Goal: Task Accomplishment & Management: Manage account settings

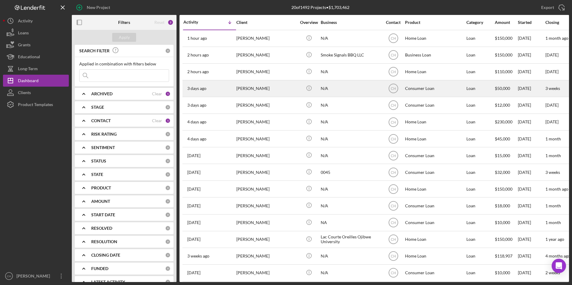
click at [260, 88] on div "[PERSON_NAME]" at bounding box center [266, 89] width 60 height 16
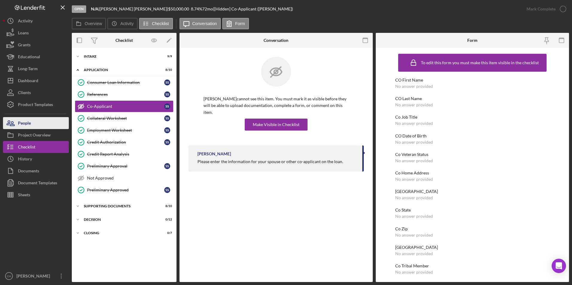
click at [35, 123] on button "People" at bounding box center [36, 123] width 66 height 12
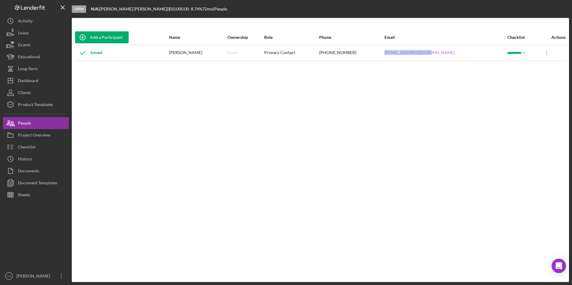
drag, startPoint x: 460, startPoint y: 53, endPoint x: 408, endPoint y: 52, distance: 51.7
click at [408, 52] on div "[EMAIL_ADDRESS][DOMAIN_NAME]" at bounding box center [445, 52] width 122 height 15
copy link "[EMAIL_ADDRESS][DOMAIN_NAME]"
drag, startPoint x: 41, startPoint y: 79, endPoint x: 49, endPoint y: 79, distance: 8.1
click at [41, 79] on button "Icon/Dashboard Dashboard" at bounding box center [36, 81] width 66 height 12
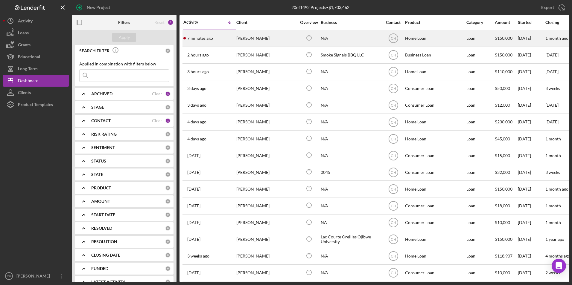
click at [233, 41] on div "7 minutes ago [PERSON_NAME]" at bounding box center [209, 38] width 52 height 16
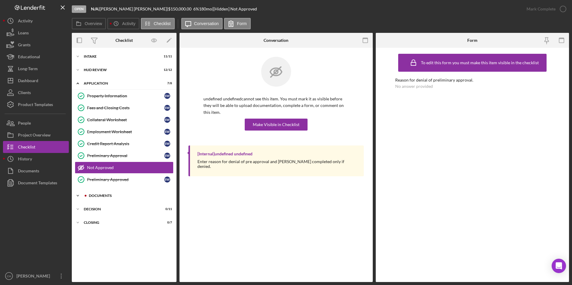
click at [108, 196] on div "Documents" at bounding box center [129, 196] width 80 height 4
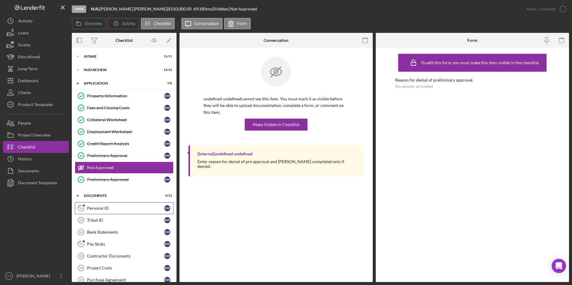
click at [105, 210] on div "Personal ID" at bounding box center [125, 208] width 77 height 5
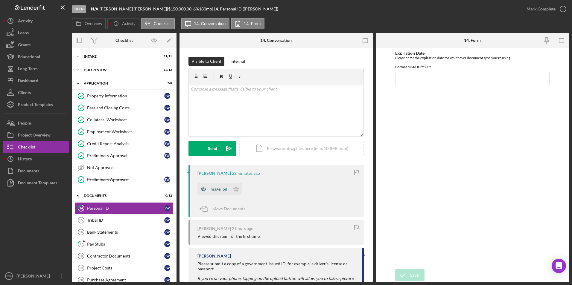
click at [219, 191] on div "image.jpg" at bounding box center [218, 189] width 18 height 5
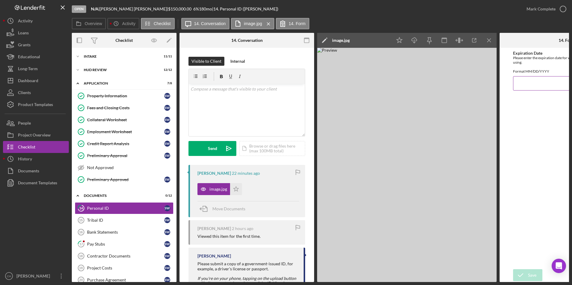
click at [530, 88] on input "Expiration Date" at bounding box center [567, 83] width 108 height 14
type input "[DATE]"
click at [529, 274] on div "Save" at bounding box center [532, 275] width 8 height 12
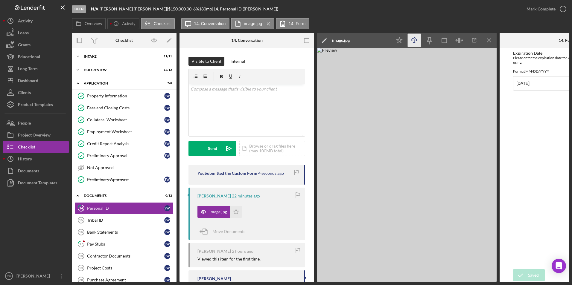
click at [411, 40] on icon "Icon/Download" at bounding box center [414, 40] width 13 height 13
click at [233, 210] on icon "Icon/Star" at bounding box center [236, 212] width 12 height 12
click at [537, 10] on div "Mark Complete" at bounding box center [540, 9] width 29 height 12
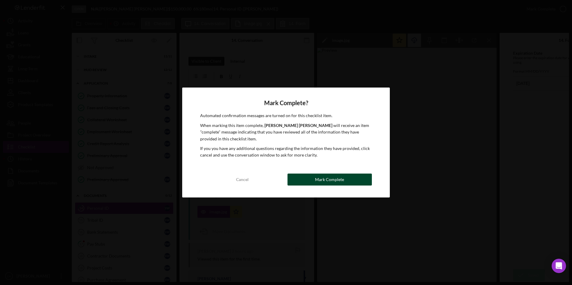
click at [320, 179] on div "Mark Complete" at bounding box center [329, 180] width 29 height 12
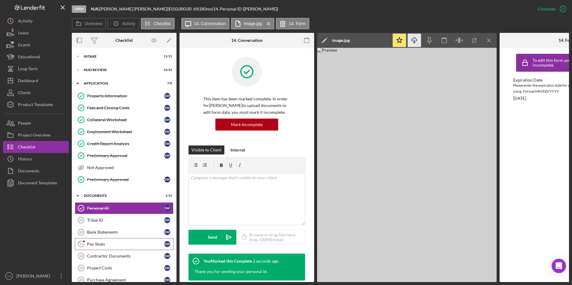
click at [94, 244] on div "Pay Stubs" at bounding box center [125, 244] width 77 height 5
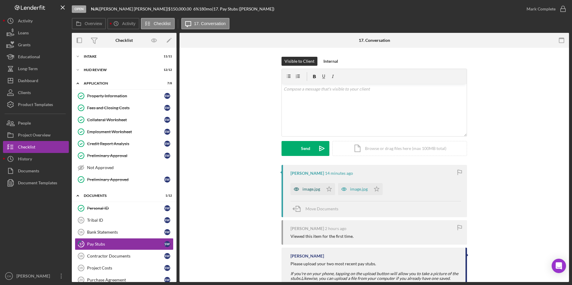
click at [319, 191] on div "image.jpg" at bounding box center [306, 189] width 33 height 12
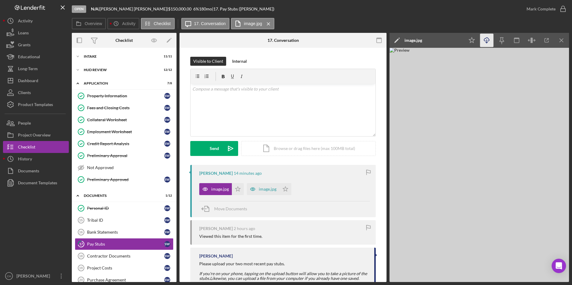
click at [486, 42] on line "button" at bounding box center [486, 40] width 0 height 3
click at [238, 189] on polygon "button" at bounding box center [237, 189] width 5 height 5
click at [266, 189] on div "image.jpg" at bounding box center [268, 189] width 18 height 5
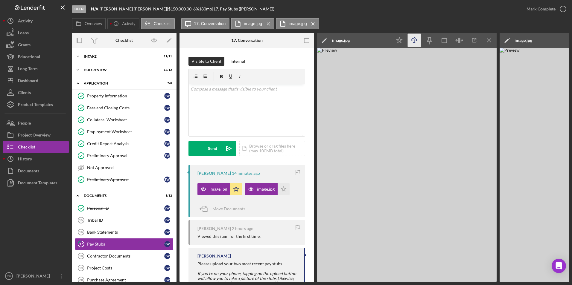
click at [416, 37] on icon "Icon/Download" at bounding box center [414, 40] width 13 height 13
click at [286, 189] on polygon "button" at bounding box center [283, 189] width 5 height 5
click at [546, 7] on div "Mark Complete" at bounding box center [540, 9] width 29 height 12
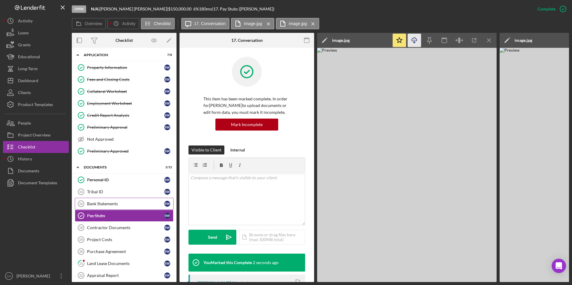
scroll to position [30, 0]
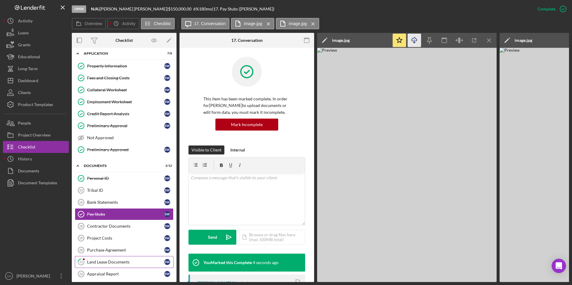
click at [109, 260] on div "Land Lease Documents" at bounding box center [125, 262] width 77 height 5
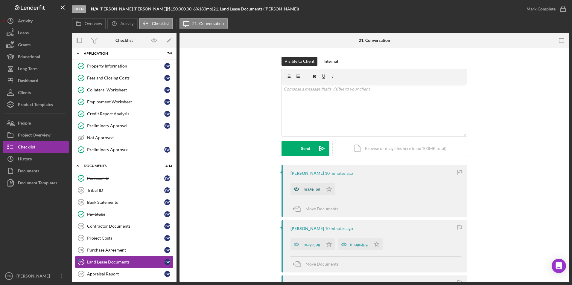
click at [311, 186] on div "image.jpg" at bounding box center [306, 189] width 33 height 12
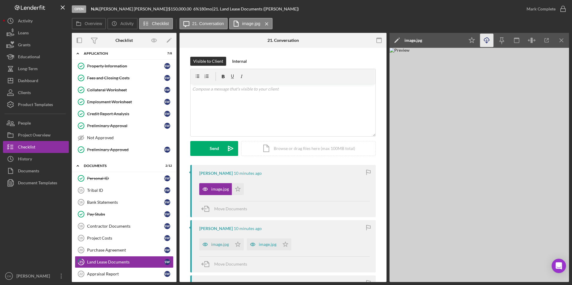
click at [485, 39] on icon "Icon/Download" at bounding box center [486, 40] width 13 height 13
click at [238, 187] on icon "Icon/Star" at bounding box center [238, 189] width 12 height 12
click at [223, 244] on div "image.jpg" at bounding box center [220, 244] width 18 height 5
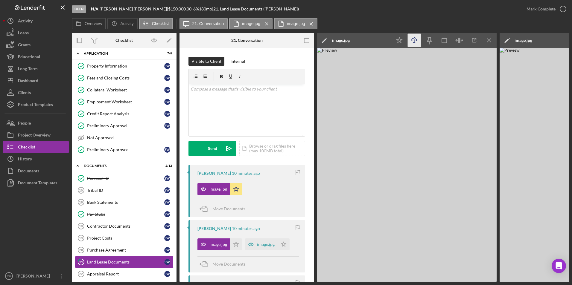
click at [414, 41] on icon "Icon/Download" at bounding box center [414, 40] width 13 height 13
click at [231, 247] on icon "Icon/Star" at bounding box center [236, 245] width 12 height 12
click at [255, 244] on div "image.jpg Icon/Star" at bounding box center [248, 243] width 102 height 15
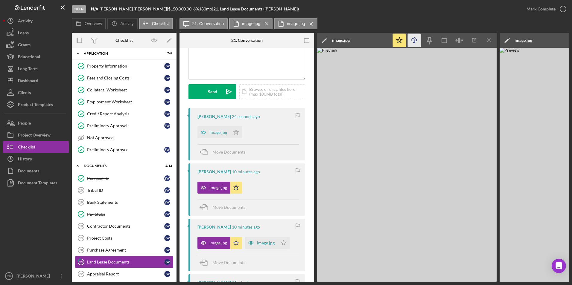
scroll to position [120, 0]
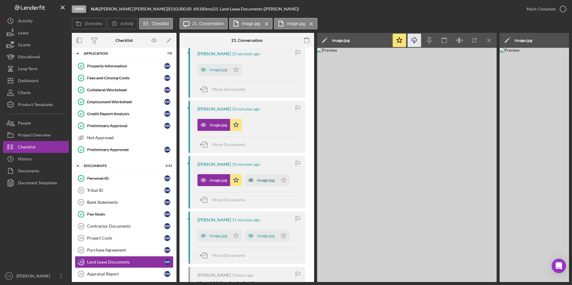
click at [268, 179] on div "image.jpg" at bounding box center [266, 180] width 18 height 5
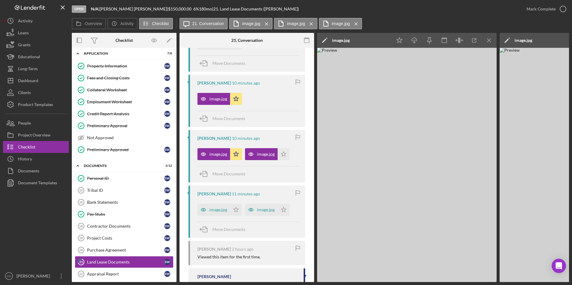
scroll to position [176, 0]
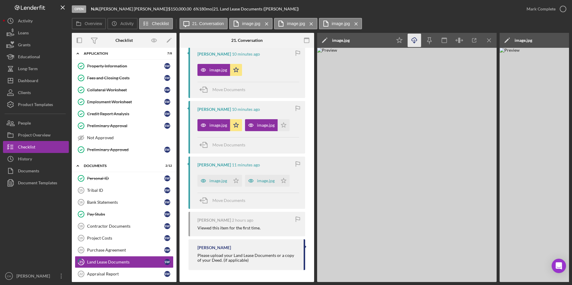
click at [413, 39] on icon "Icon/Download" at bounding box center [414, 40] width 13 height 13
click at [260, 124] on div "image.jpg" at bounding box center [266, 125] width 18 height 5
click at [410, 41] on icon "Icon/Download" at bounding box center [414, 40] width 13 height 13
click at [284, 125] on polygon "button" at bounding box center [283, 125] width 5 height 5
click at [219, 184] on div "image.jpg" at bounding box center [213, 181] width 33 height 12
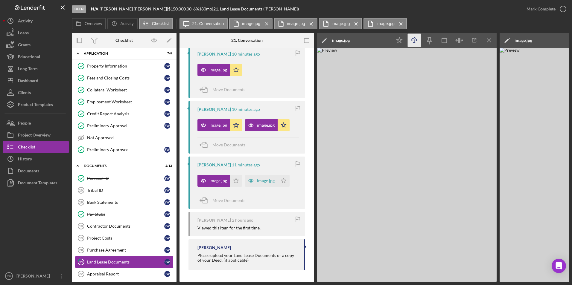
click at [413, 41] on icon "Icon/Download" at bounding box center [414, 40] width 13 height 13
click at [238, 178] on polygon "button" at bounding box center [236, 180] width 5 height 5
click at [262, 180] on div "image.jpg" at bounding box center [266, 181] width 18 height 5
click at [413, 37] on icon "Icon/Download" at bounding box center [414, 40] width 13 height 13
click at [282, 180] on polygon "button" at bounding box center [283, 180] width 5 height 5
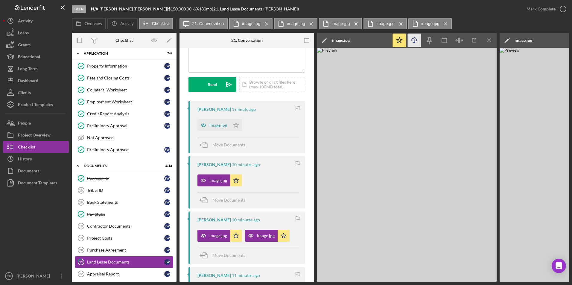
scroll to position [30, 0]
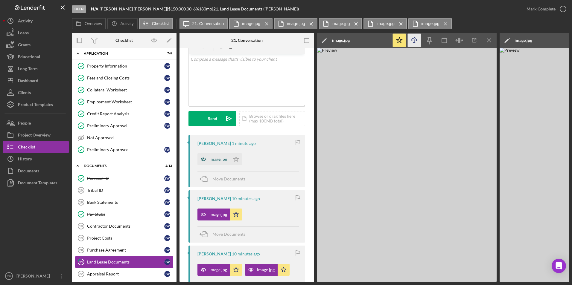
click at [211, 158] on div "image.jpg" at bounding box center [218, 159] width 18 height 5
click at [411, 39] on icon "Icon/Download" at bounding box center [414, 40] width 13 height 13
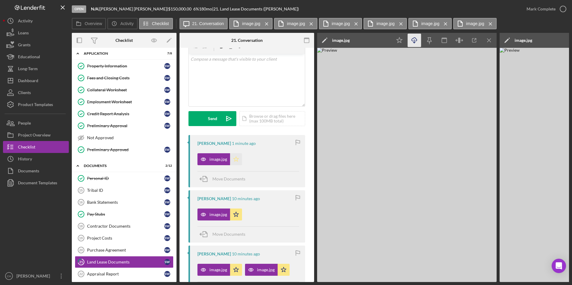
click at [241, 160] on icon "Icon/Star" at bounding box center [236, 159] width 12 height 12
click at [540, 8] on div "Mark Complete" at bounding box center [540, 9] width 29 height 12
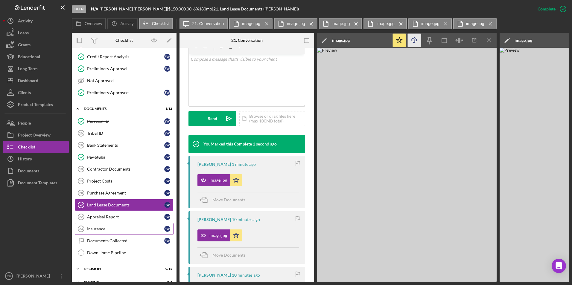
scroll to position [90, 0]
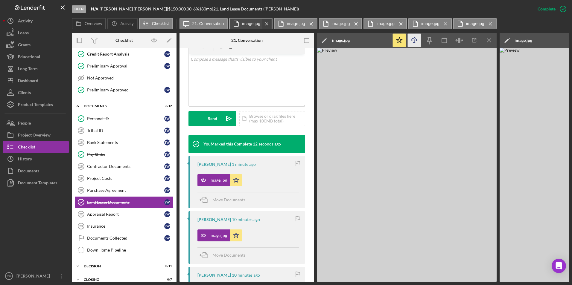
click at [266, 23] on icon "Icon/Menu Close" at bounding box center [266, 23] width 10 height 15
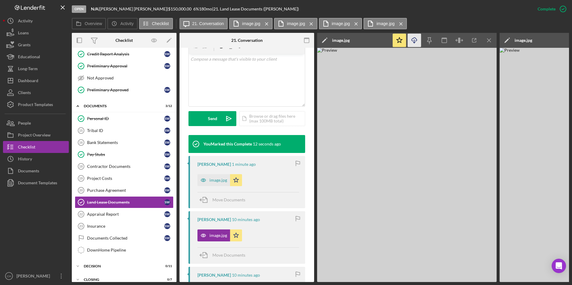
click at [266, 23] on icon "Icon/Menu Close" at bounding box center [266, 23] width 10 height 15
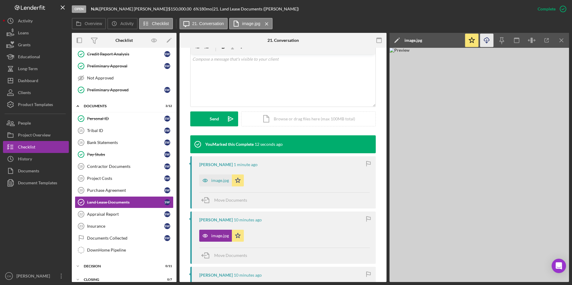
click at [266, 23] on icon "Icon/Menu Close" at bounding box center [266, 23] width 10 height 15
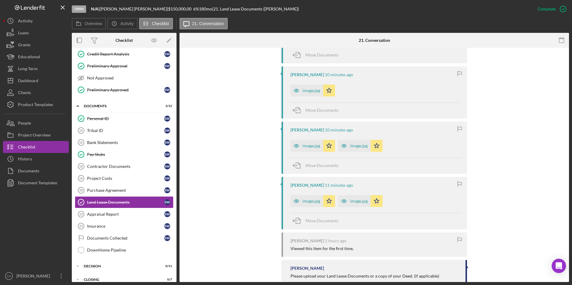
scroll to position [273, 0]
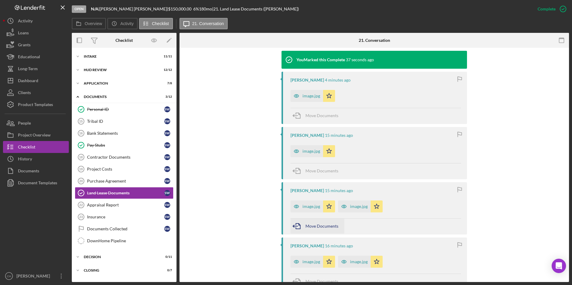
scroll to position [209, 0]
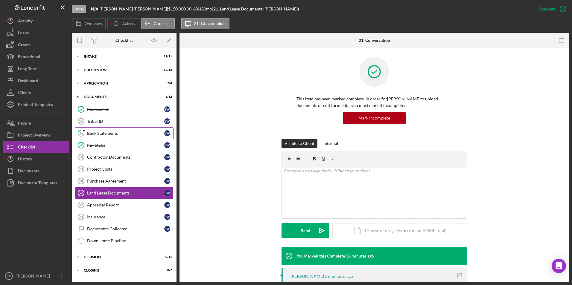
click at [103, 136] on link "16 Bank Statements S W" at bounding box center [124, 133] width 99 height 12
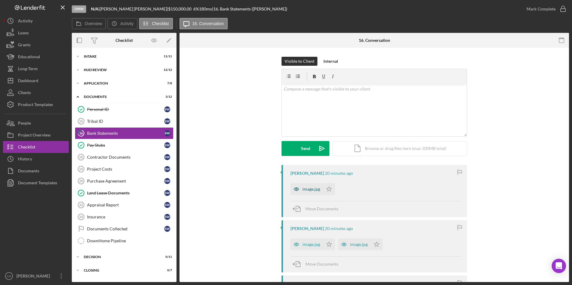
click at [310, 188] on div "image.jpg" at bounding box center [311, 189] width 18 height 5
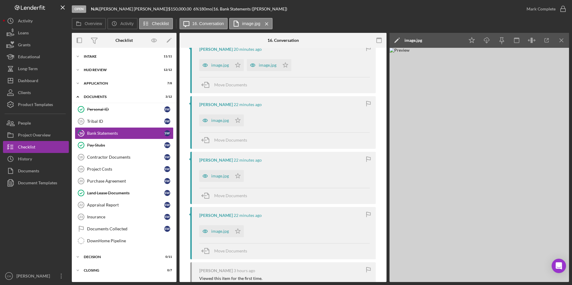
scroll to position [239, 0]
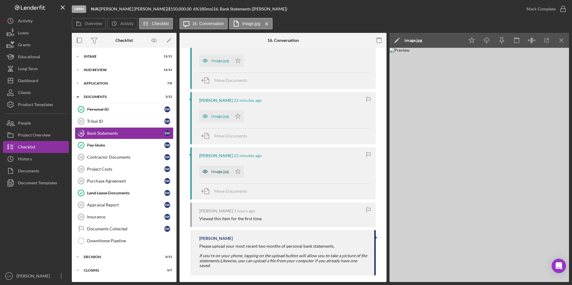
click at [212, 173] on div "image.jpg" at bounding box center [220, 171] width 18 height 5
